Goal: Task Accomplishment & Management: Manage account settings

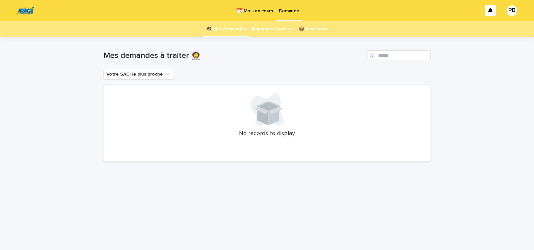
click at [447, 122] on div "Loading... Saving… Loading... Saving… Mes demandes à traiter 👩‍🚀 Votre SACI le …" at bounding box center [267, 143] width 534 height 213
click at [24, 114] on div "Loading... Saving… Loading... Saving… Mes demandes à traiter 👩‍🚀 Votre SACI le …" at bounding box center [267, 143] width 534 height 213
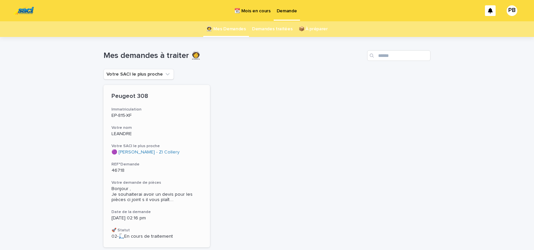
click at [168, 109] on h3 "Immatriculation" at bounding box center [156, 109] width 90 height 5
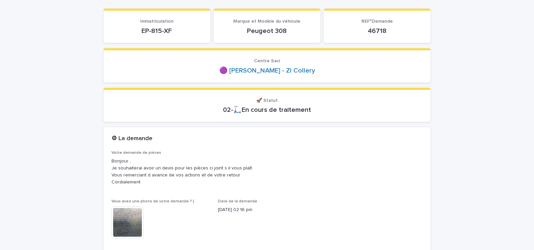
scroll to position [85, 0]
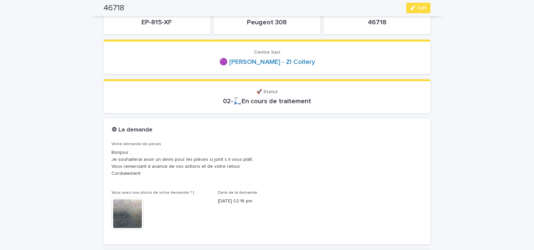
click at [123, 206] on img at bounding box center [127, 214] width 32 height 32
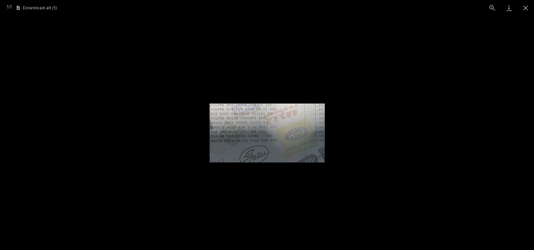
click at [254, 143] on img at bounding box center [266, 133] width 115 height 59
click at [490, 8] on button "View actual size" at bounding box center [492, 8] width 17 height 16
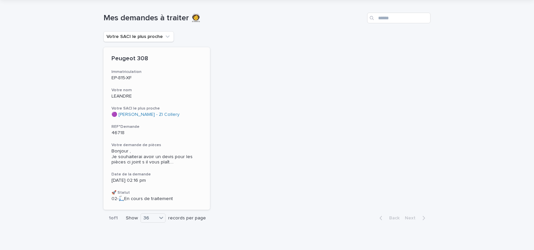
scroll to position [47, 0]
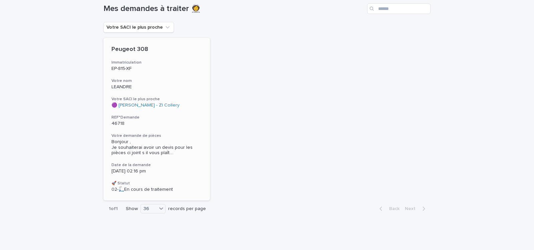
click at [191, 60] on h3 "Immatriculation" at bounding box center [156, 62] width 90 height 5
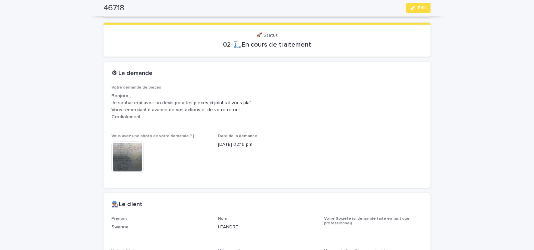
scroll to position [170, 0]
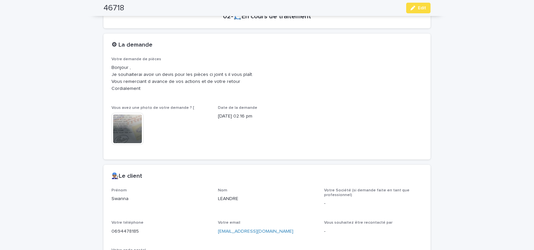
click at [125, 130] on img at bounding box center [127, 129] width 32 height 32
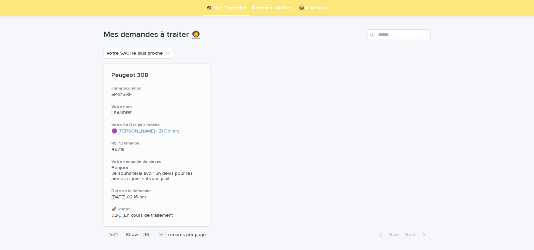
scroll to position [21, 0]
click at [173, 152] on p "46718" at bounding box center [156, 150] width 90 height 6
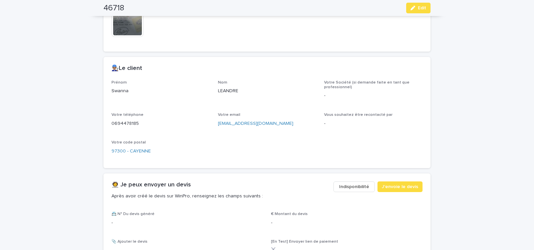
scroll to position [333, 0]
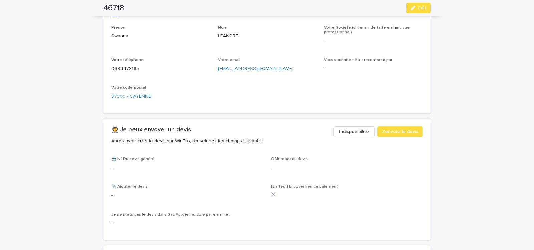
click at [352, 131] on span "Indisponibilité" at bounding box center [354, 132] width 30 height 7
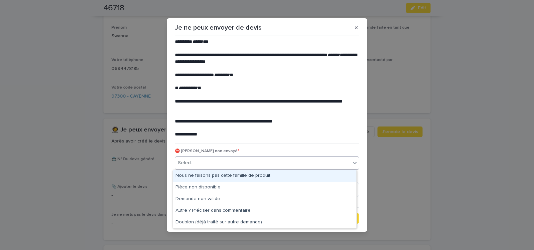
click at [249, 164] on div "Select..." at bounding box center [262, 163] width 175 height 11
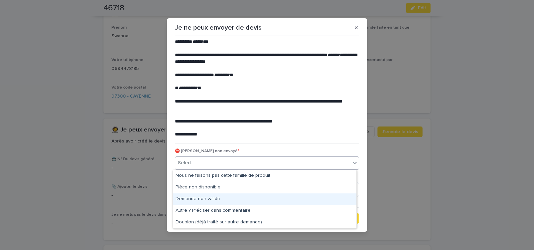
click at [208, 198] on div "Demande non valide" at bounding box center [264, 200] width 183 height 12
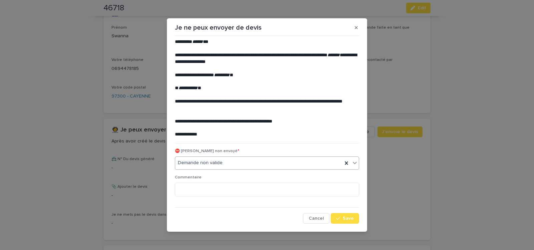
click at [336, 214] on button "Save" at bounding box center [344, 218] width 28 height 11
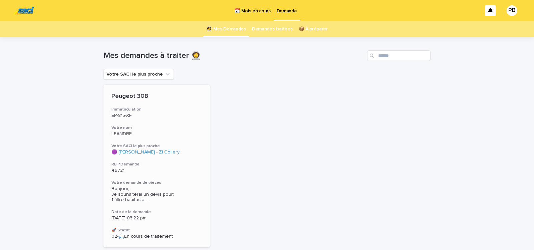
click at [174, 169] on p "46721" at bounding box center [156, 171] width 90 height 6
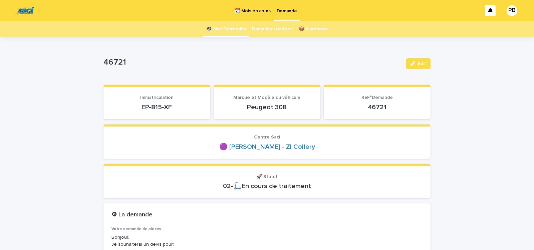
click at [255, 12] on p "📆 Mois en cours" at bounding box center [252, 7] width 36 height 14
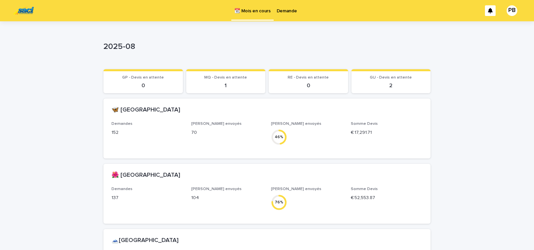
click at [286, 11] on p "Demande" at bounding box center [286, 7] width 20 height 14
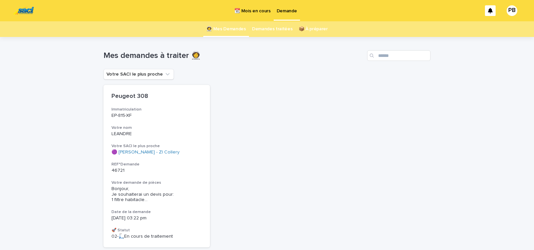
scroll to position [47, 0]
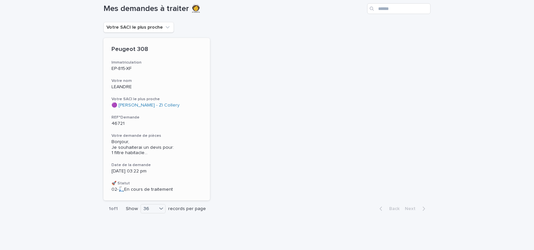
click at [170, 127] on div "Peugeot 308 Immatriculation EP-815-XF Votre nom LEANDRE Votre SACI le plus proc…" at bounding box center [156, 119] width 106 height 163
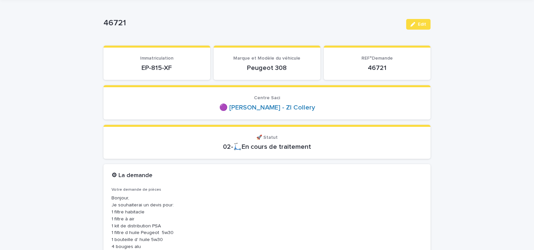
scroll to position [106, 0]
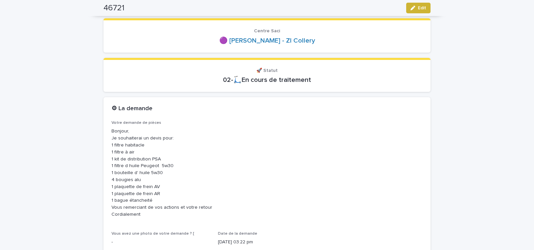
click at [418, 11] on button "Edit" at bounding box center [418, 8] width 24 height 11
